Goal: Information Seeking & Learning: Learn about a topic

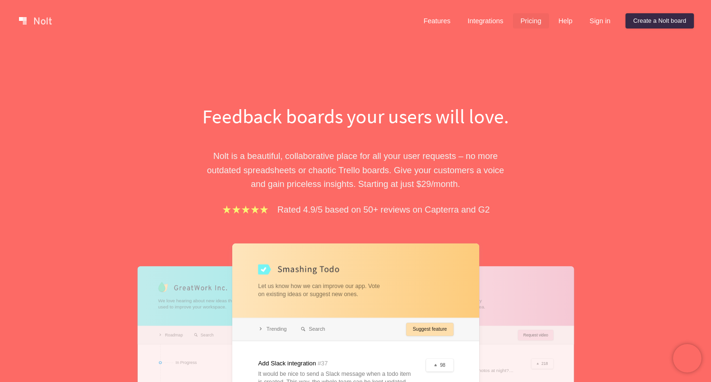
click at [533, 21] on link "Pricing" at bounding box center [531, 20] width 36 height 15
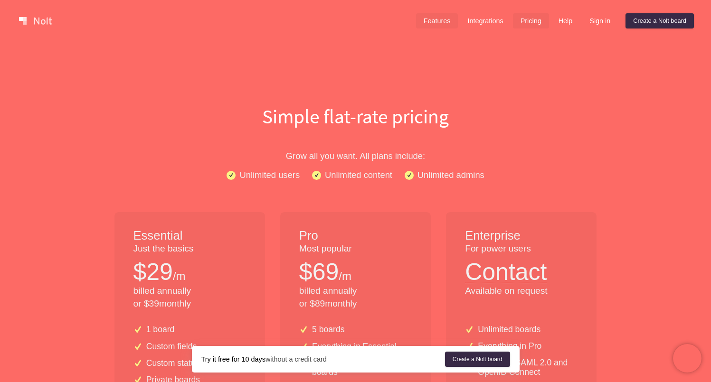
click at [423, 23] on link "Features" at bounding box center [437, 20] width 42 height 15
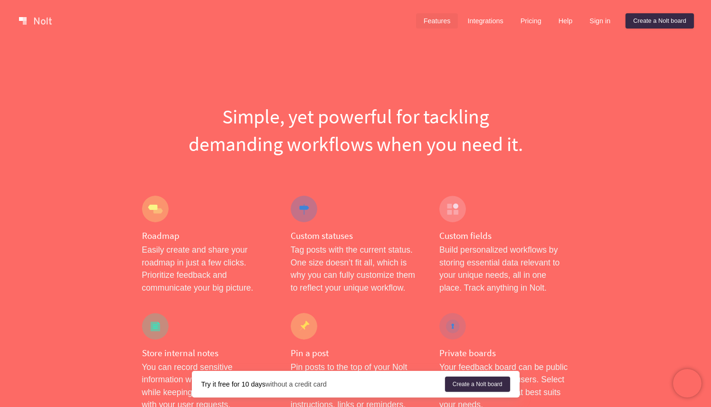
click at [388, 150] on h1 "Simple, yet powerful for tackling demanding workflows when you need it." at bounding box center [356, 130] width 428 height 55
click at [39, 20] on link at bounding box center [35, 20] width 40 height 15
